Goal: Check status

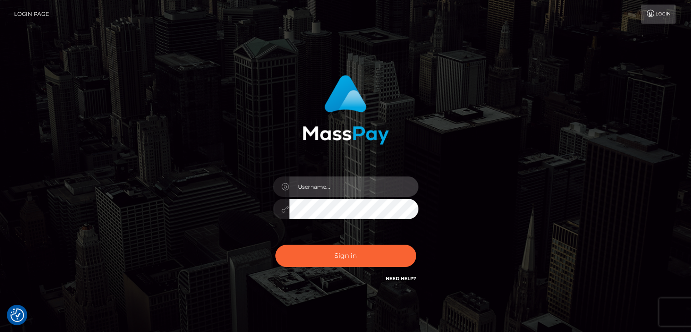
click at [335, 187] on input "text" at bounding box center [354, 186] width 129 height 20
type input "Edward"
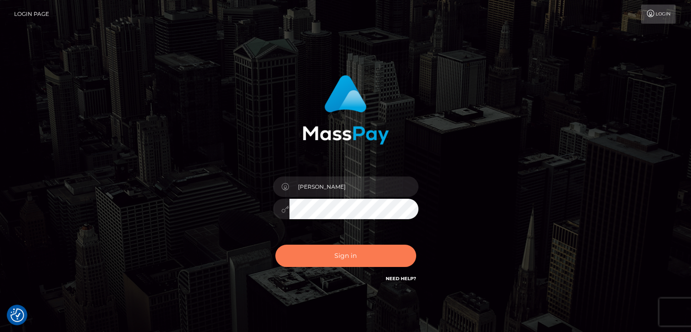
click at [354, 262] on button "Sign in" at bounding box center [345, 256] width 141 height 22
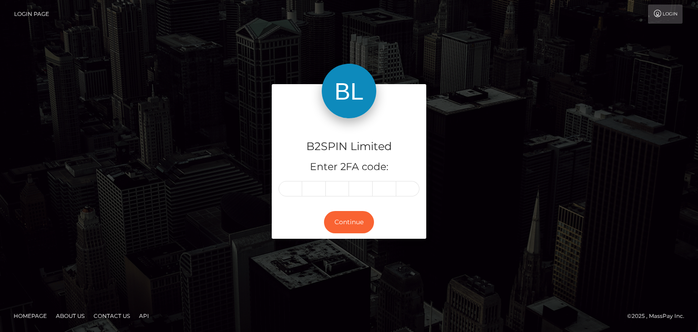
click at [506, 326] on footer "Homepage About Us Contact Us API © 2025 , MassPay Inc." at bounding box center [349, 316] width 698 height 32
click at [286, 196] on div "B2SPIN Limited Enter 2FA code:" at bounding box center [349, 161] width 155 height 87
click at [287, 187] on input "text" at bounding box center [291, 188] width 24 height 15
paste input "7"
type input "7"
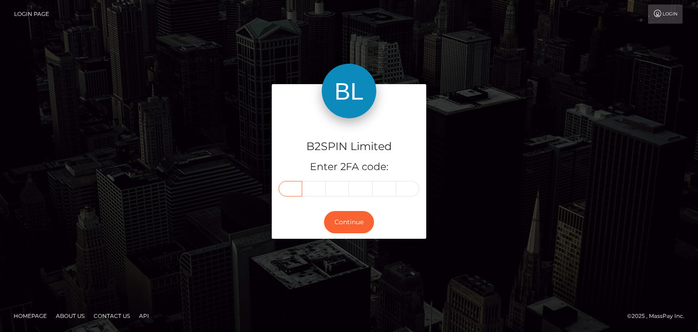
type input "4"
type input "3"
type input "6"
type input "8"
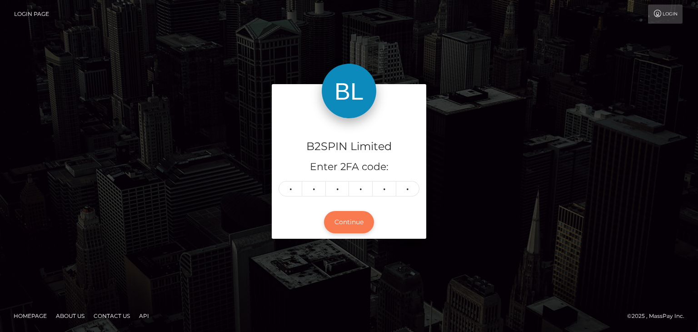
click at [356, 219] on button "Continue" at bounding box center [349, 222] width 50 height 22
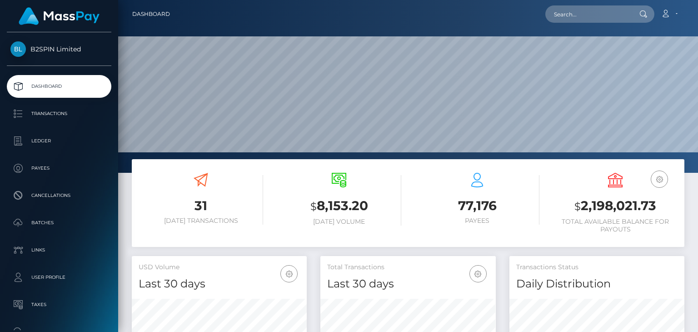
scroll to position [161, 175]
click at [581, 11] on input "text" at bounding box center [588, 13] width 85 height 17
paste input "3290092"
click at [566, 15] on input "3290092" at bounding box center [588, 13] width 85 height 17
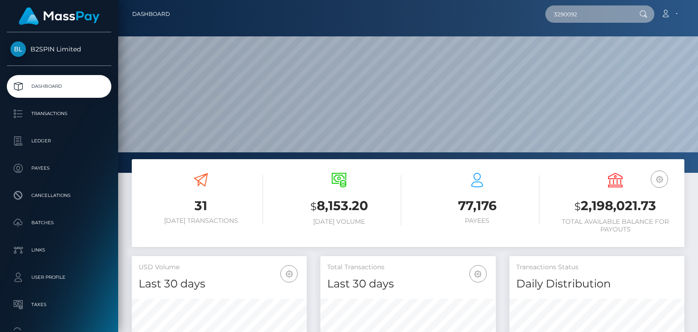
paste input "386"
click at [585, 16] on input "3290386" at bounding box center [588, 13] width 85 height 17
click at [584, 16] on input "3290386" at bounding box center [588, 13] width 85 height 17
paste input "1815178703"
click at [598, 18] on input "1815178703" at bounding box center [588, 13] width 85 height 17
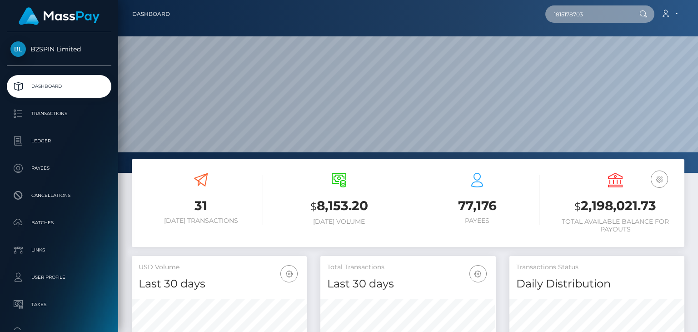
click at [598, 18] on input "1815178703" at bounding box center [588, 13] width 85 height 17
paste input "56040"
type input "1815156040"
